Goal: Transaction & Acquisition: Download file/media

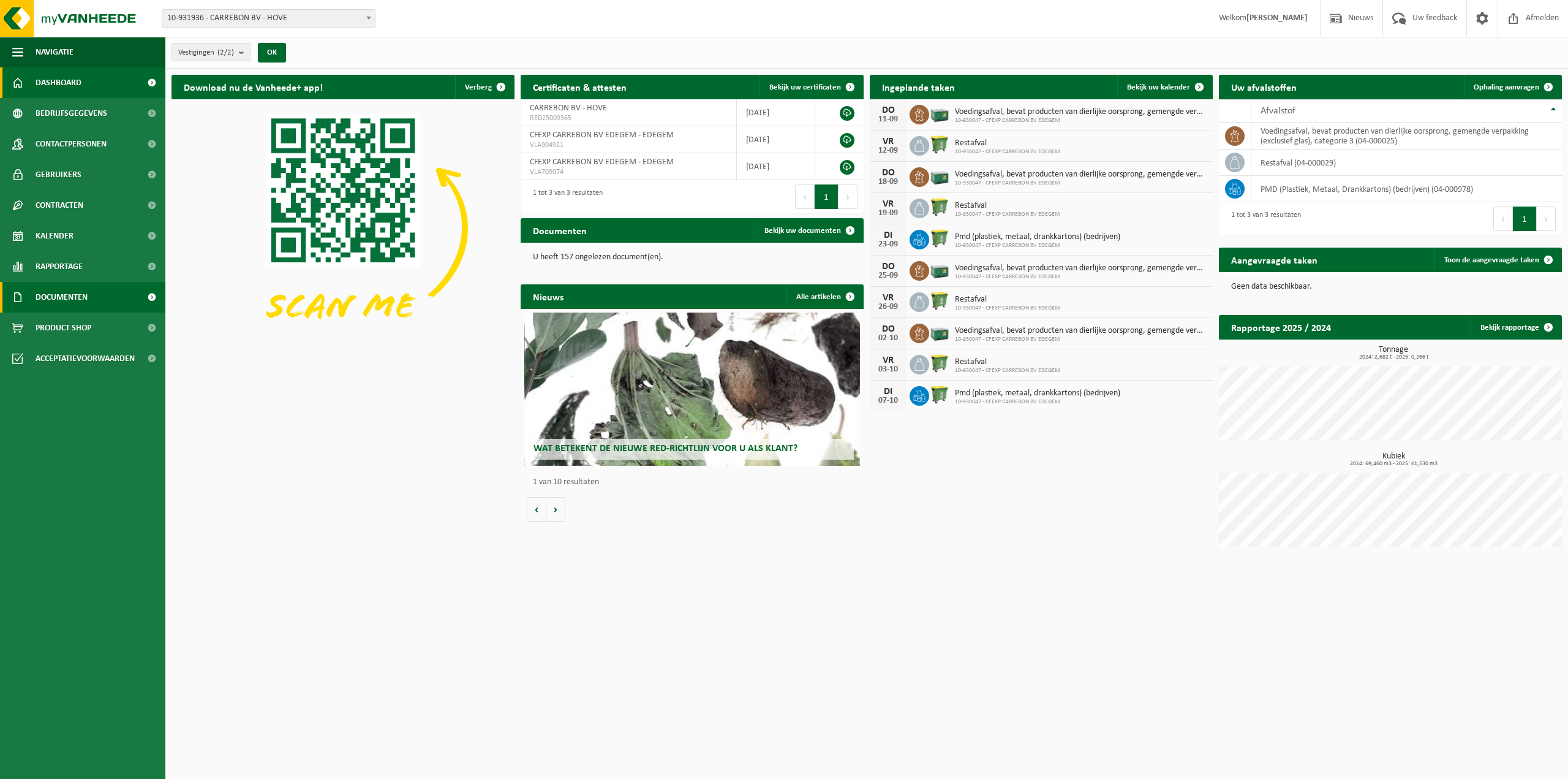
click at [59, 296] on span "Documenten" at bounding box center [61, 297] width 52 height 30
click at [55, 326] on span "Facturen" at bounding box center [54, 328] width 32 height 23
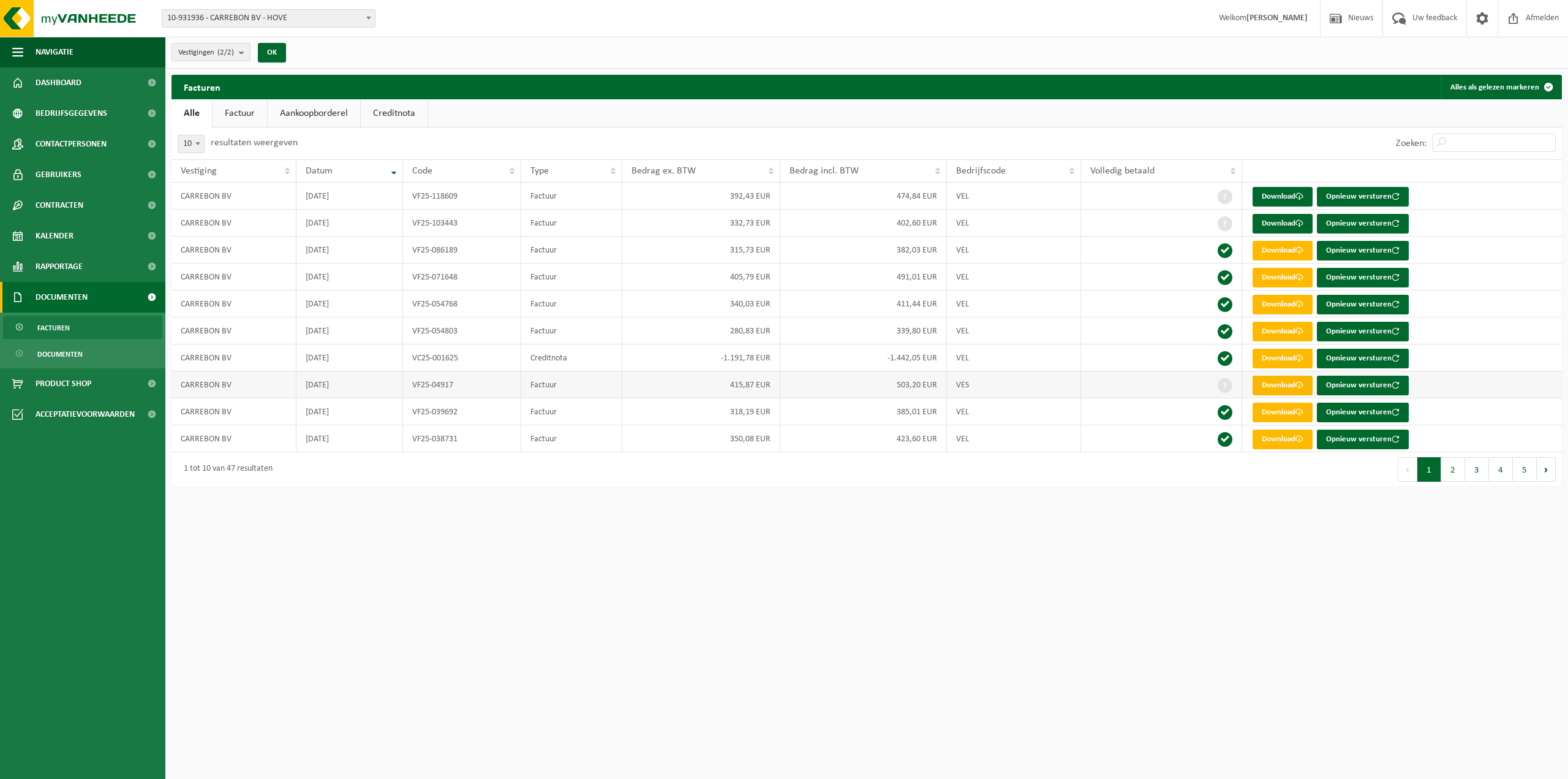
click at [1277, 390] on link "Download" at bounding box center [1282, 385] width 60 height 19
click at [1277, 222] on link "Download" at bounding box center [1282, 224] width 60 height 19
